Goal: Transaction & Acquisition: Book appointment/travel/reservation

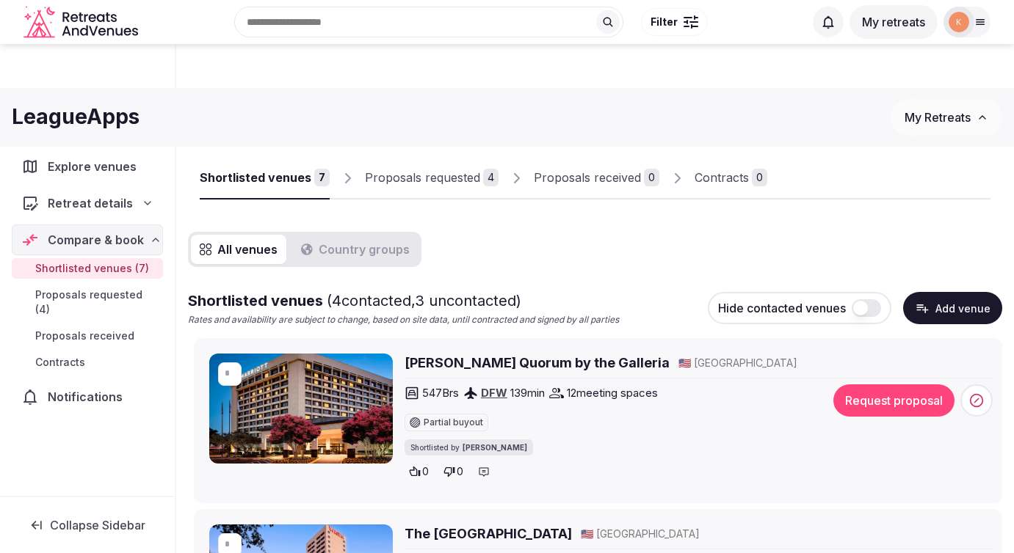
scroll to position [222, 0]
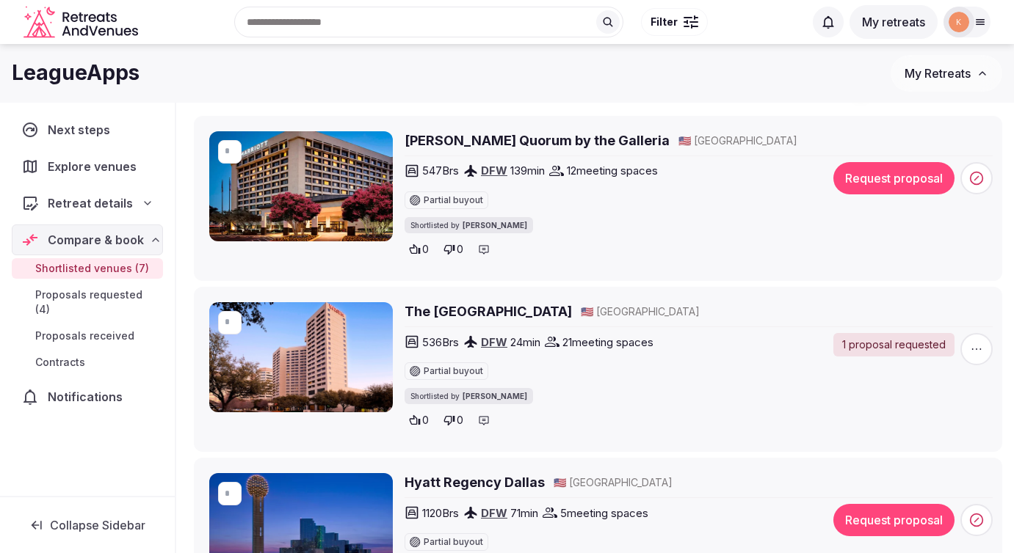
click at [502, 141] on h2 "[PERSON_NAME] Quorum by the Galleria" at bounding box center [536, 140] width 265 height 18
click at [884, 176] on button "Request proposal" at bounding box center [893, 178] width 121 height 32
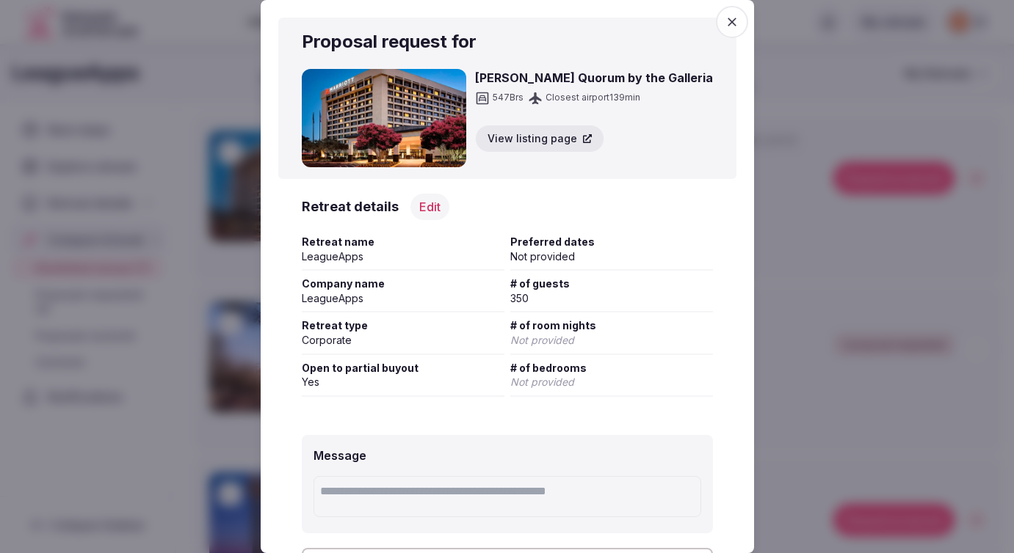
scroll to position [112, 0]
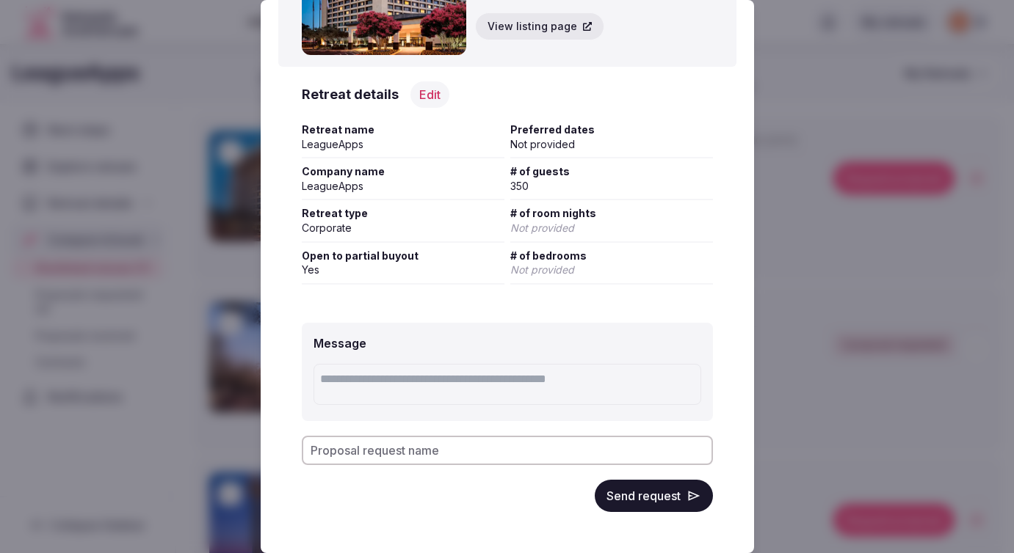
click at [643, 503] on button "Send request" at bounding box center [654, 496] width 118 height 32
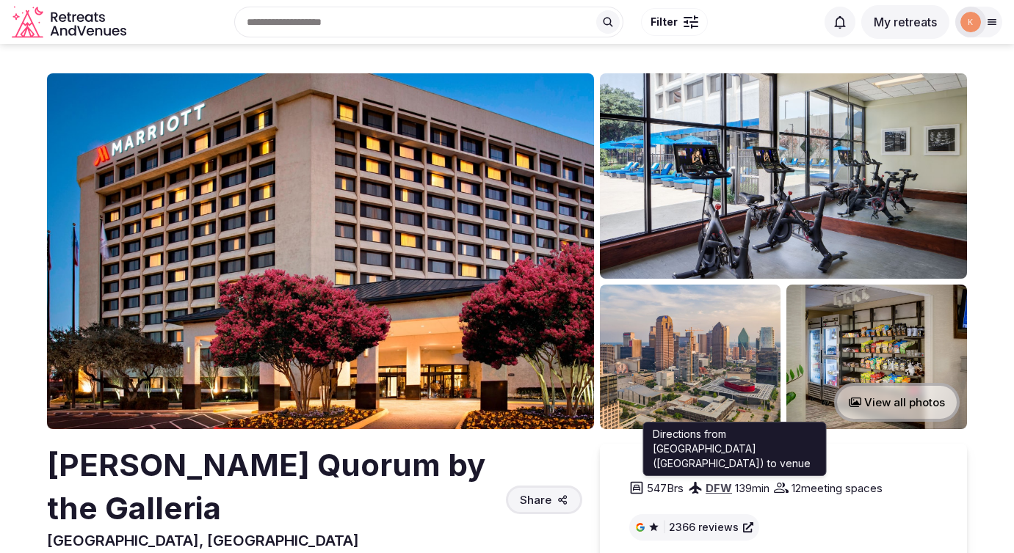
click at [754, 487] on span "139 min" at bounding box center [752, 488] width 34 height 15
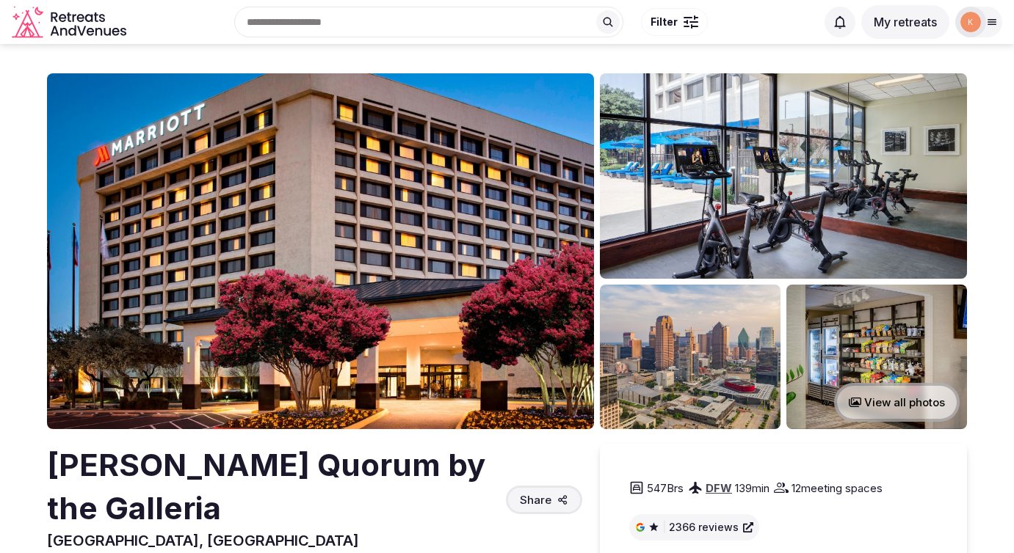
click at [719, 490] on link "DFW" at bounding box center [718, 489] width 26 height 14
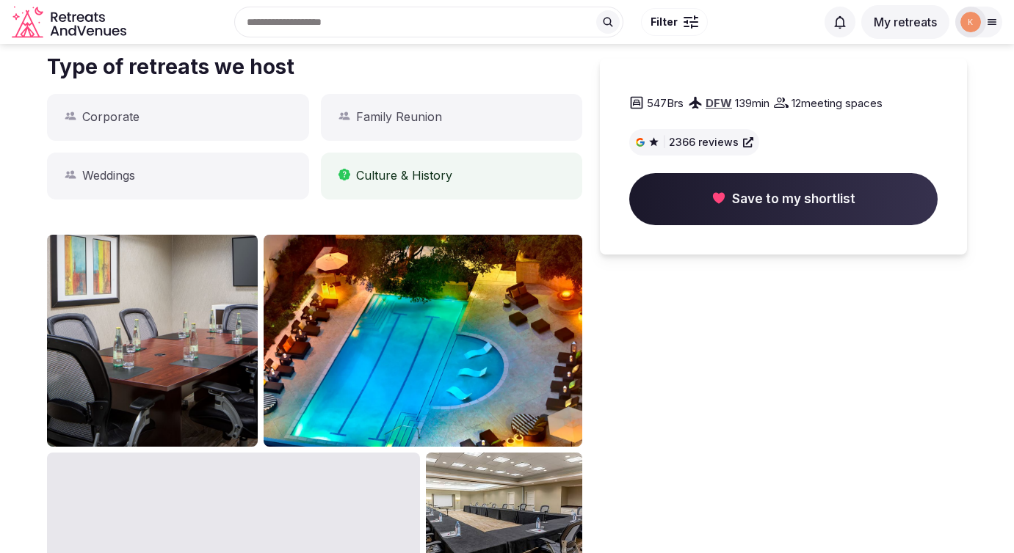
scroll to position [619, 0]
